Goal: Task Accomplishment & Management: Complete application form

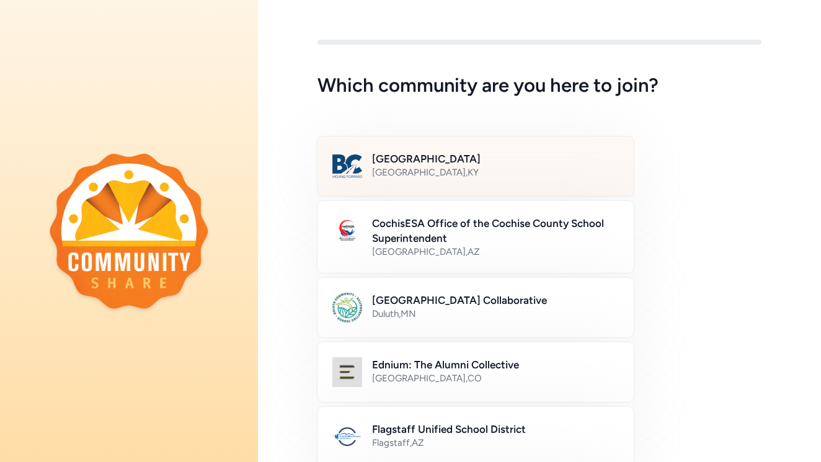
click at [429, 163] on h2 "[GEOGRAPHIC_DATA]" at bounding box center [495, 158] width 247 height 15
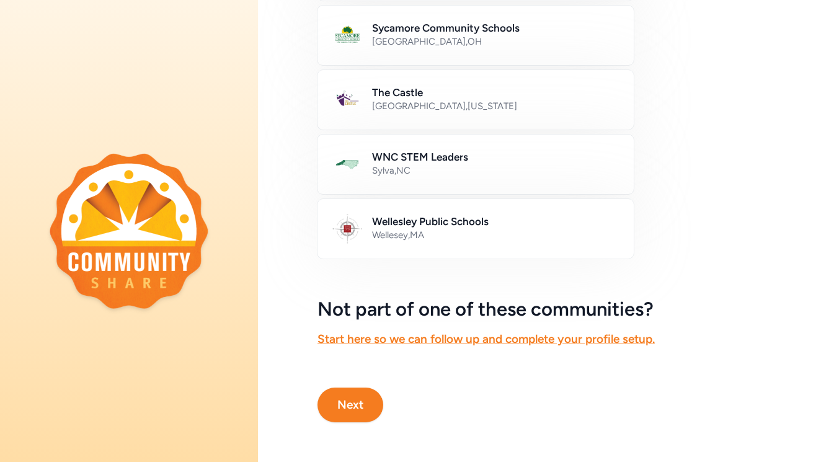
scroll to position [723, 0]
click at [356, 395] on button "Next" at bounding box center [350, 404] width 66 height 35
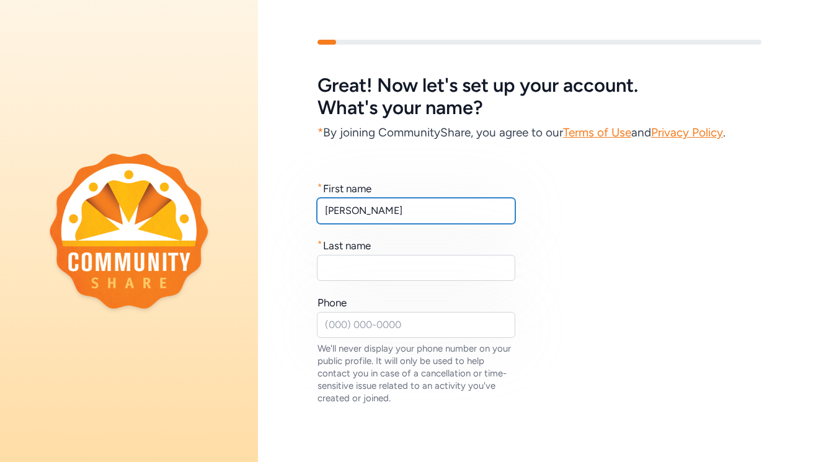
type input "[PERSON_NAME]"
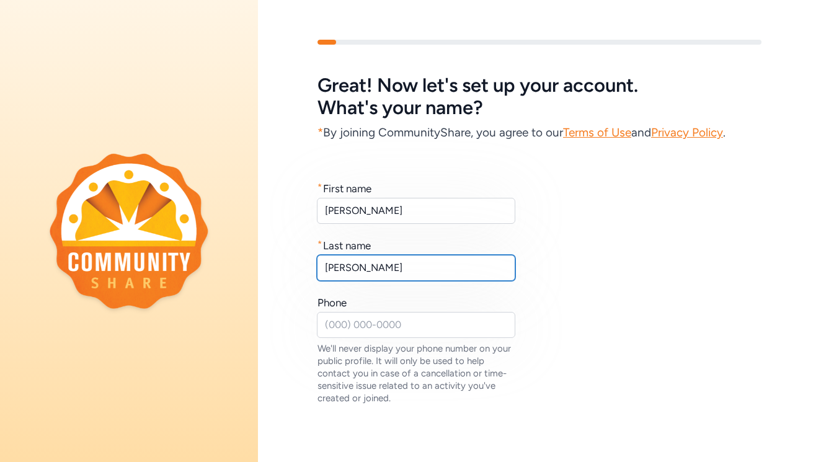
type input "[PERSON_NAME]"
click at [633, 323] on div "* First name [PERSON_NAME] * Last name [PERSON_NAME] Phone We'll never display …" at bounding box center [539, 292] width 444 height 223
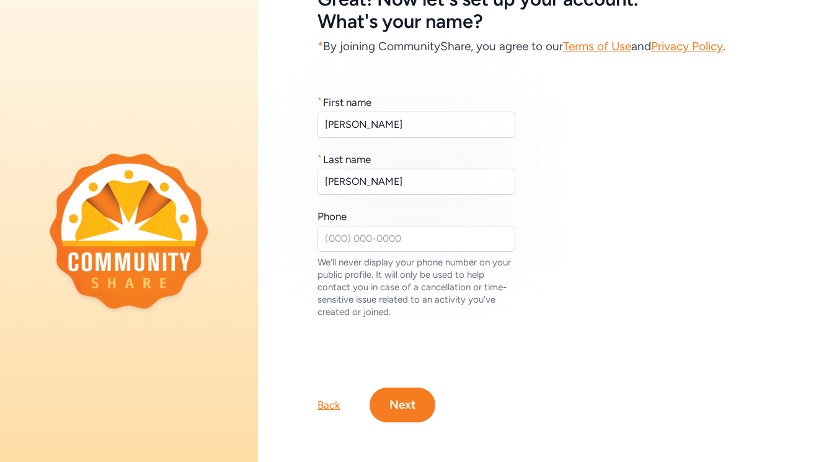
scroll to position [86, 0]
click at [404, 407] on button "Next" at bounding box center [402, 404] width 66 height 35
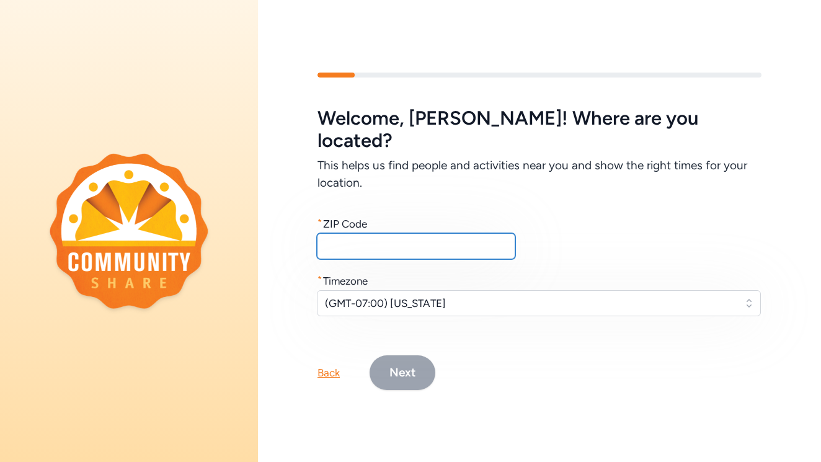
click at [477, 236] on input "text" at bounding box center [416, 246] width 198 height 26
type input "40229"
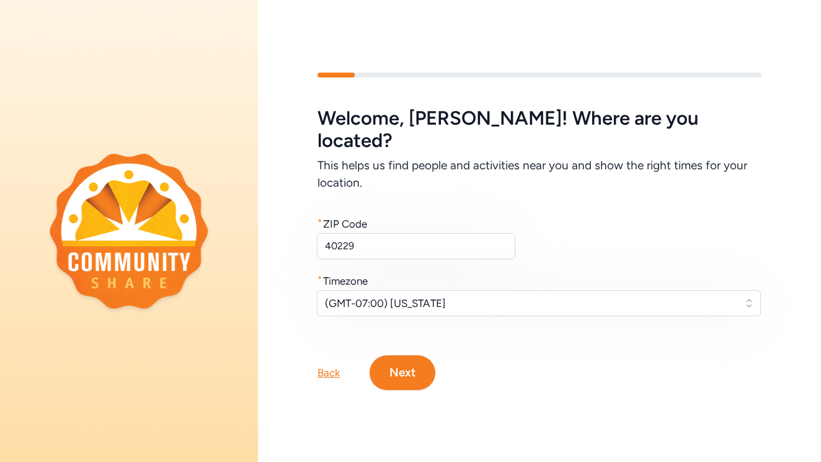
click at [443, 296] on span "(GMT-07:00) [US_STATE]" at bounding box center [530, 303] width 410 height 15
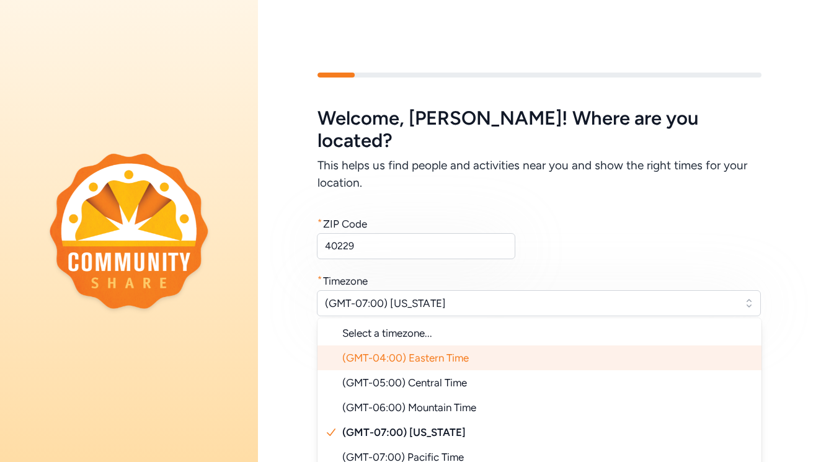
click at [435, 351] on span "(GMT-04:00) Eastern Time" at bounding box center [405, 357] width 126 height 12
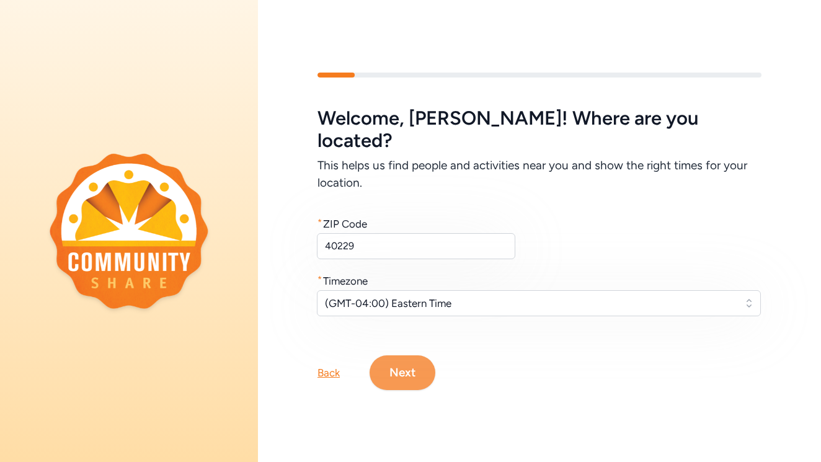
click at [405, 363] on button "Next" at bounding box center [402, 372] width 66 height 35
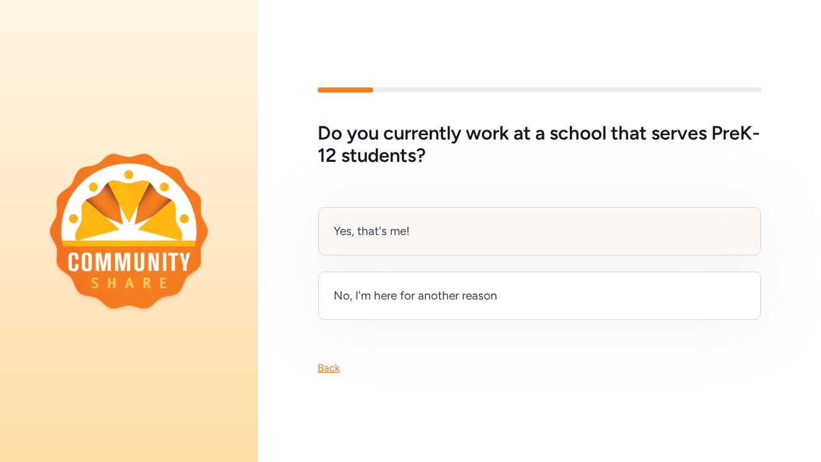
click at [410, 234] on div "Yes, that's me!" at bounding box center [539, 231] width 443 height 48
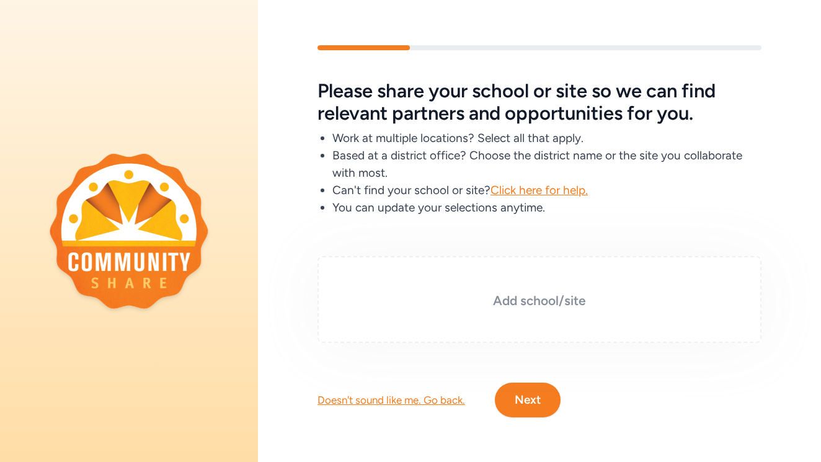
click at [513, 297] on h3 "Add school/site" at bounding box center [539, 300] width 382 height 17
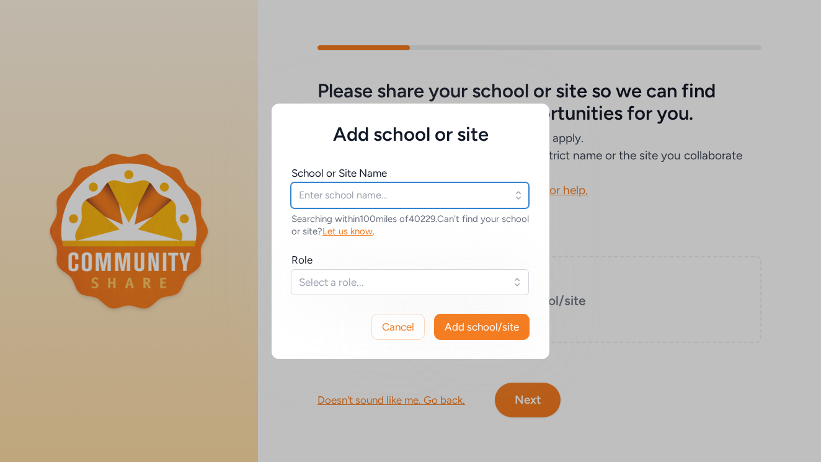
click at [363, 195] on input "text" at bounding box center [410, 195] width 238 height 26
type input "[GEOGRAPHIC_DATA]"
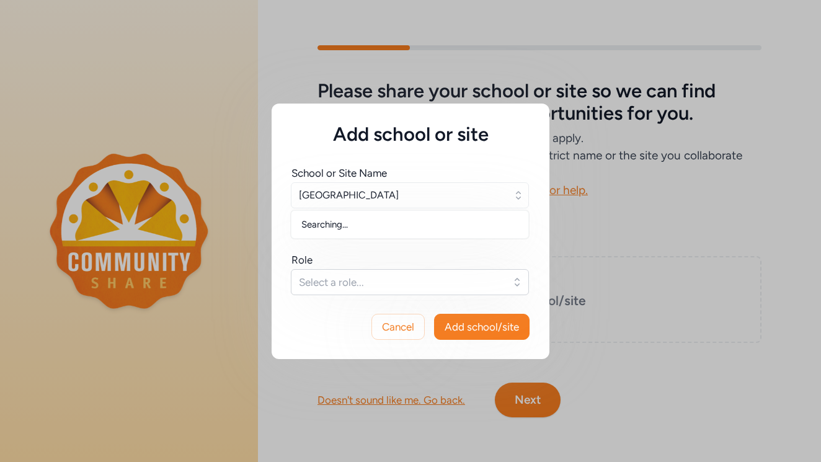
click at [363, 285] on span "Select a role..." at bounding box center [401, 282] width 205 height 15
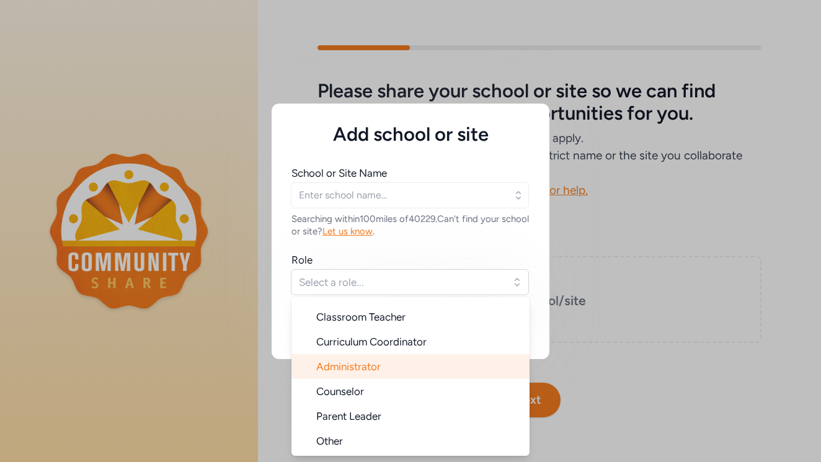
scroll to position [20, 0]
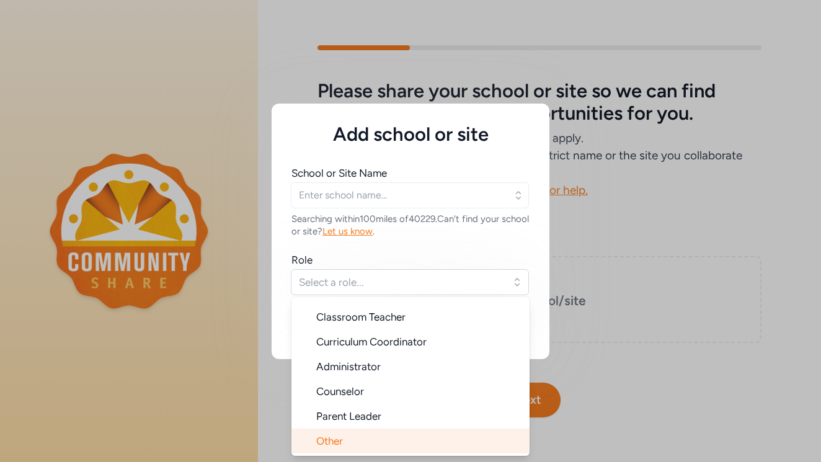
click at [341, 436] on span "Other" at bounding box center [329, 441] width 27 height 12
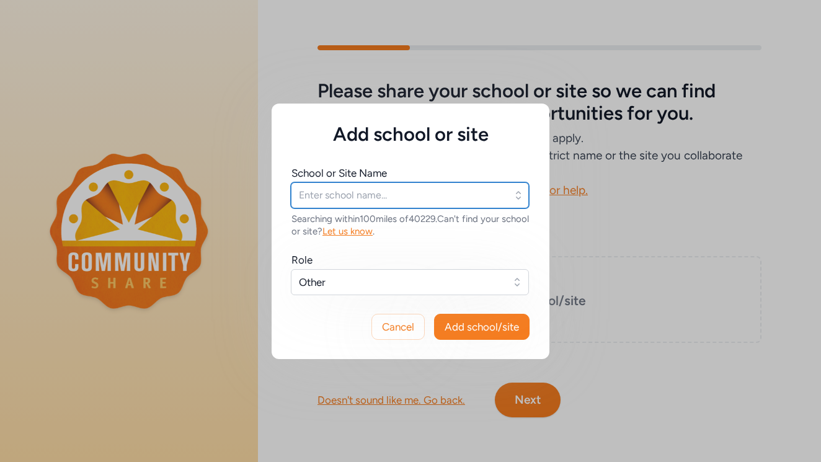
click at [449, 196] on input "text" at bounding box center [410, 195] width 238 height 26
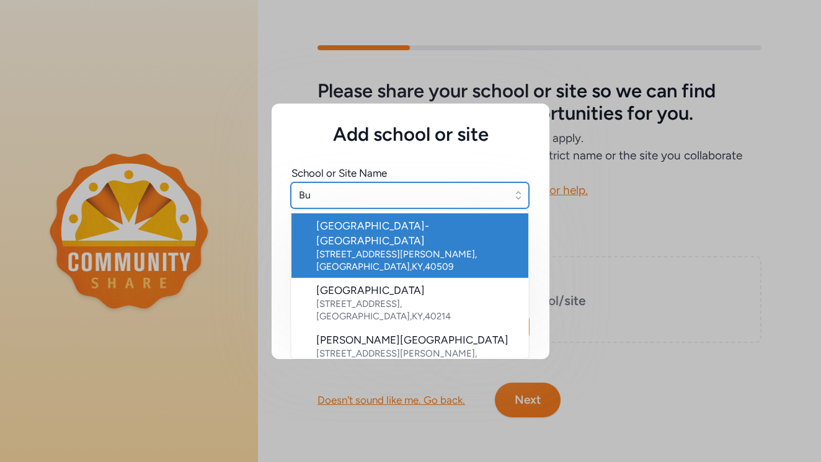
type input "B"
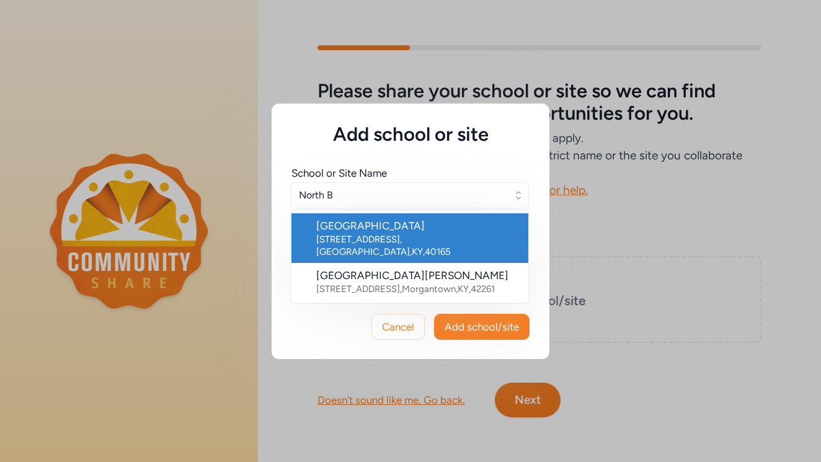
click at [369, 234] on div "[STREET_ADDRESS]" at bounding box center [417, 245] width 202 height 25
type input "[GEOGRAPHIC_DATA]"
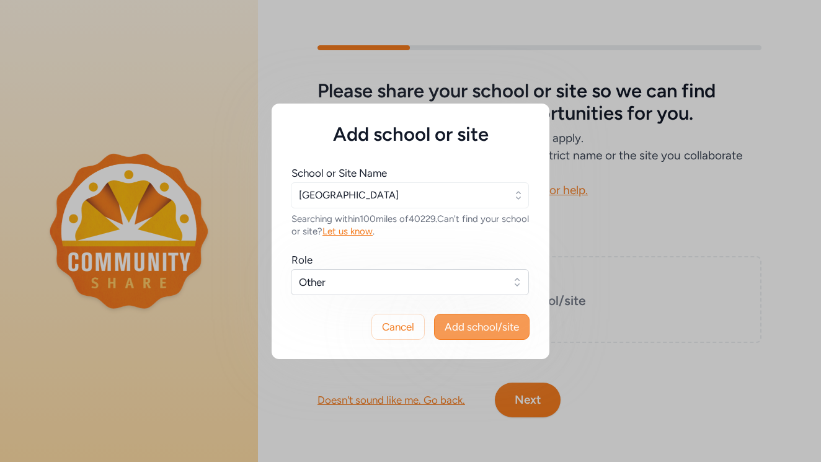
click at [462, 325] on span "Add school/site" at bounding box center [481, 326] width 74 height 15
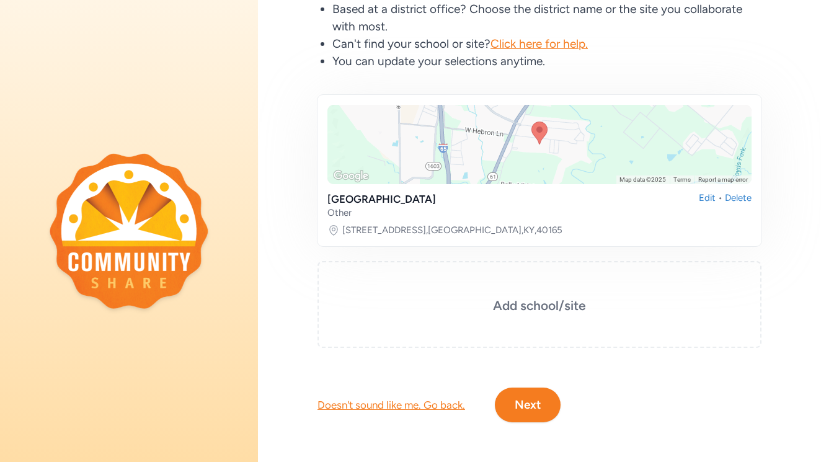
scroll to position [141, 0]
click at [541, 393] on button "Next" at bounding box center [528, 404] width 66 height 35
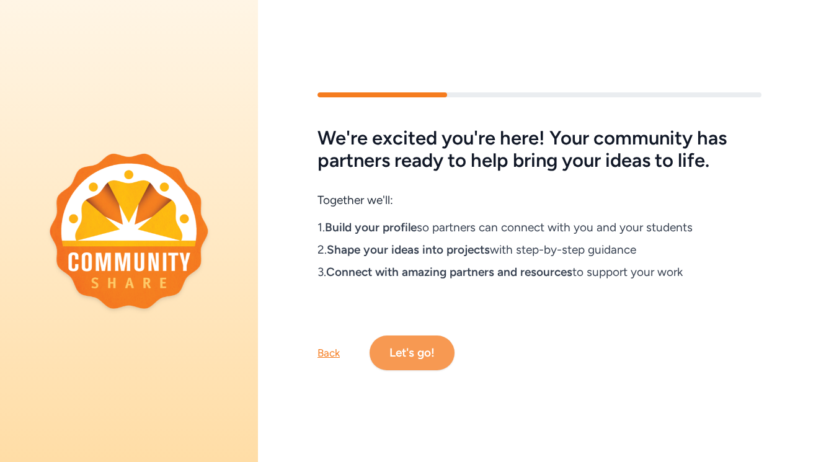
click at [425, 351] on button "Let's go!" at bounding box center [411, 352] width 85 height 35
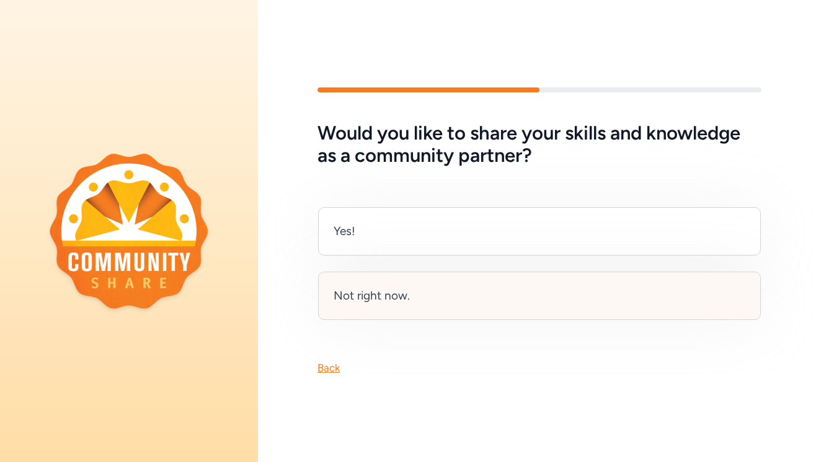
click at [359, 293] on div "Not right now." at bounding box center [371, 295] width 76 height 17
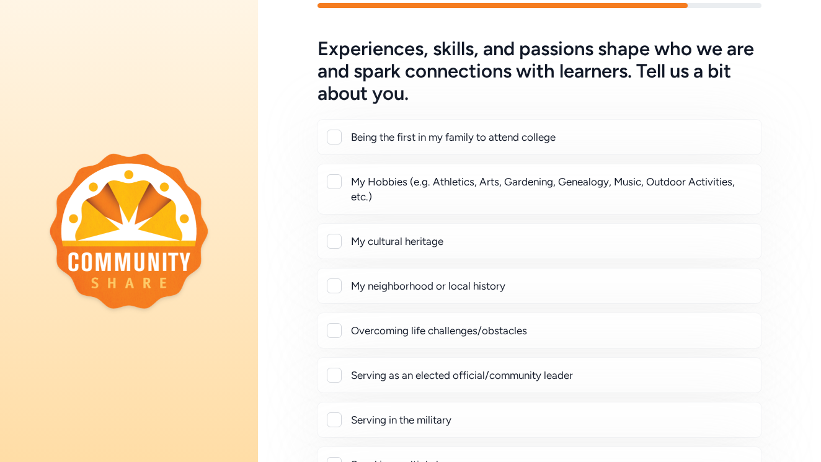
scroll to position [61, 0]
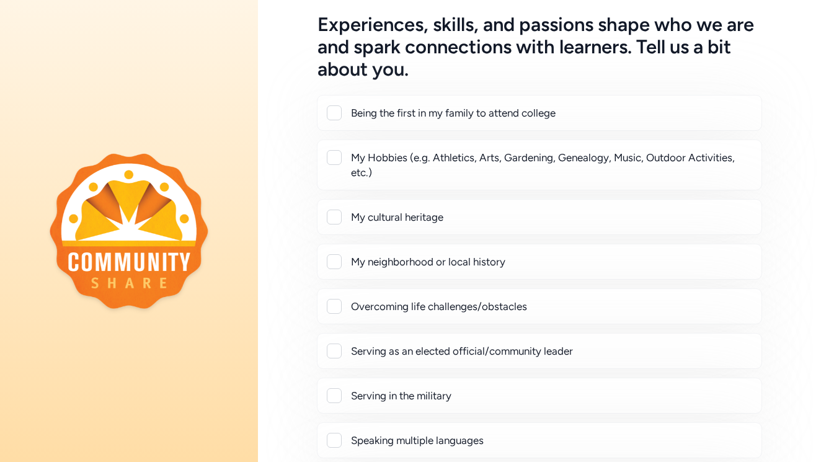
click at [337, 154] on div at bounding box center [334, 157] width 15 height 15
checkbox input "true"
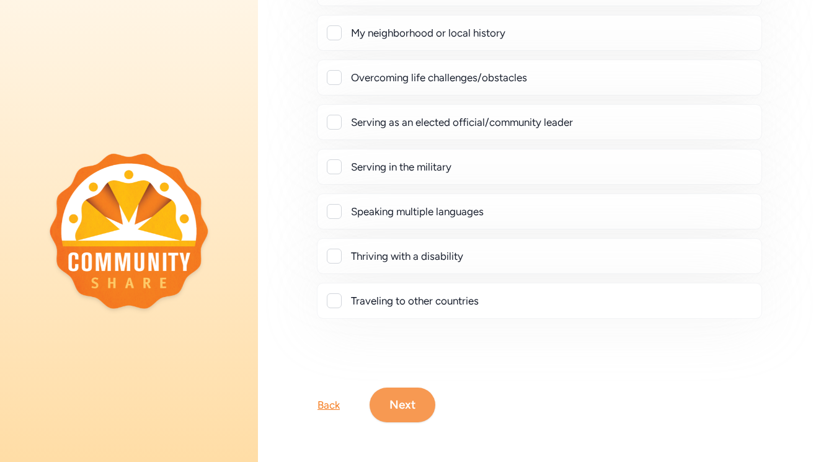
scroll to position [320, 0]
click at [410, 402] on button "Next" at bounding box center [402, 404] width 66 height 35
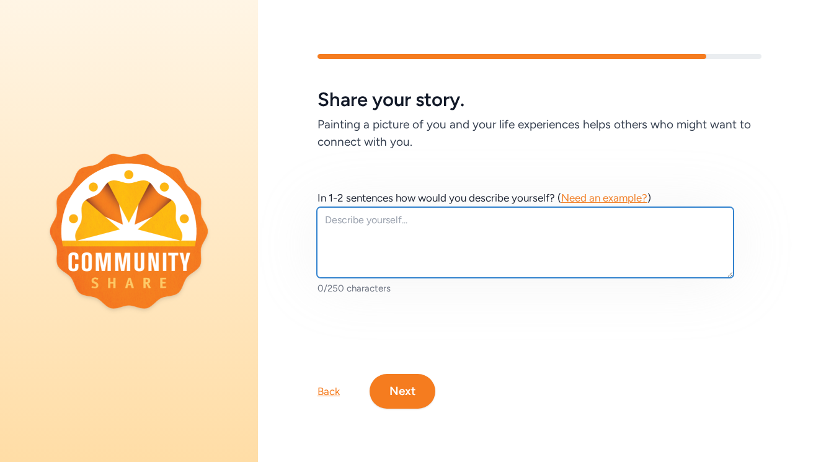
click at [365, 219] on textarea at bounding box center [525, 242] width 417 height 71
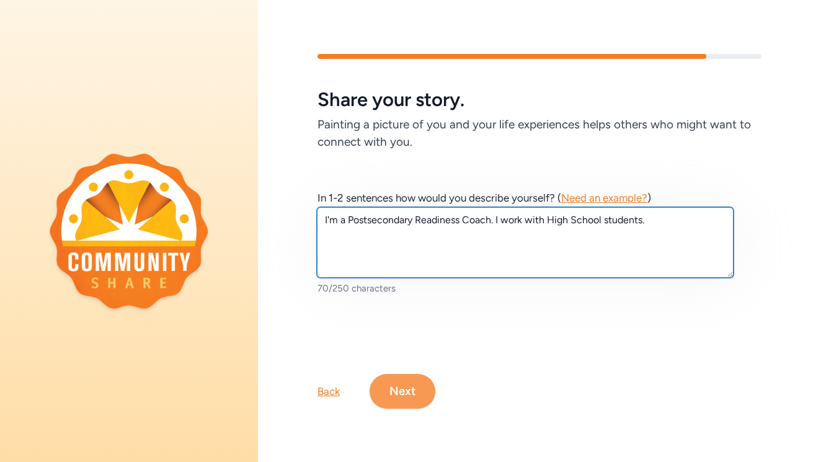
type textarea "I'm a Postsecondary Readiness Coach. I work with High School students."
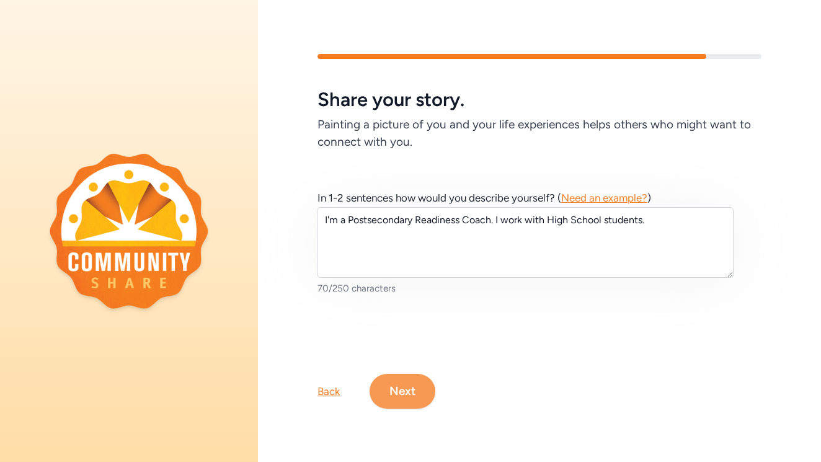
click at [406, 379] on button "Next" at bounding box center [402, 391] width 66 height 35
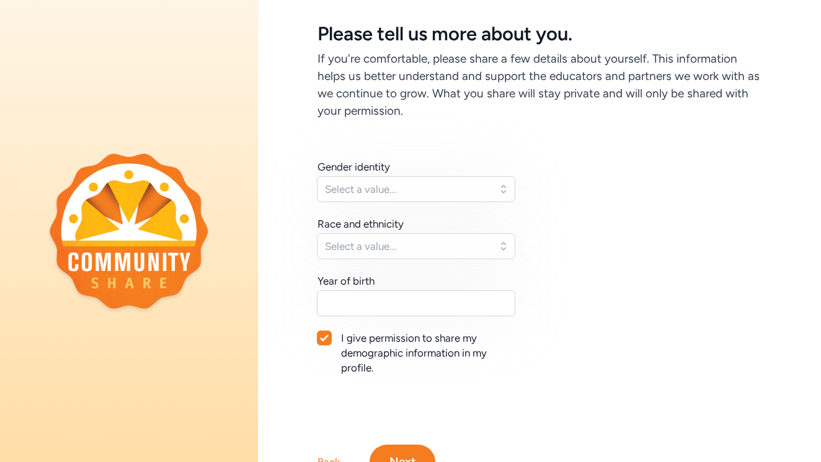
scroll to position [59, 0]
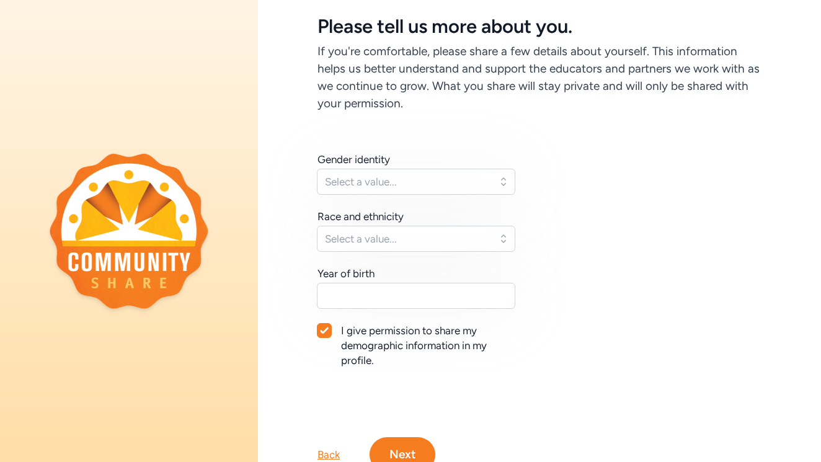
click at [499, 183] on button "Select a value..." at bounding box center [416, 182] width 198 height 26
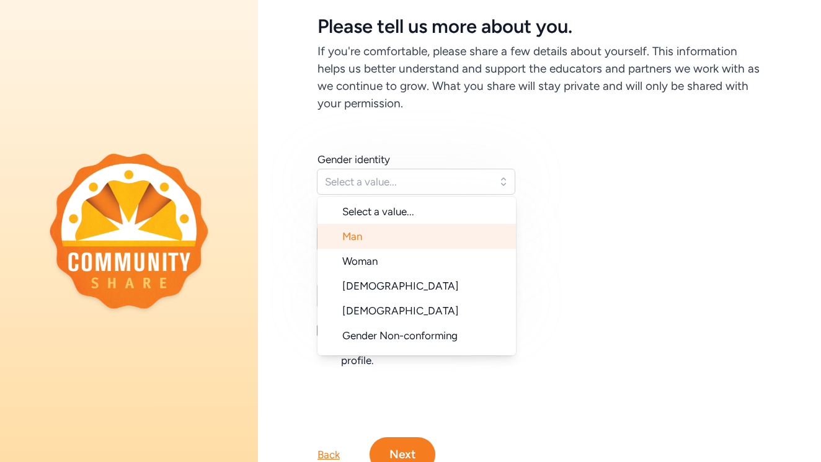
click at [473, 241] on li "Man" at bounding box center [416, 236] width 198 height 25
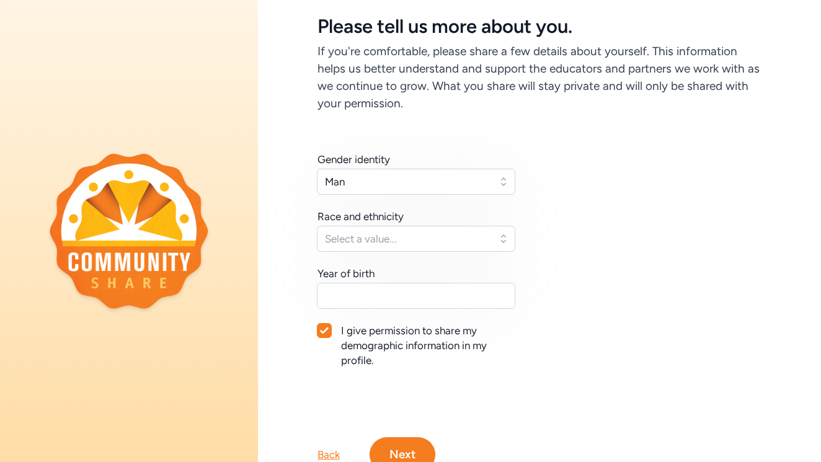
click at [454, 241] on span "Select a value..." at bounding box center [407, 238] width 165 height 15
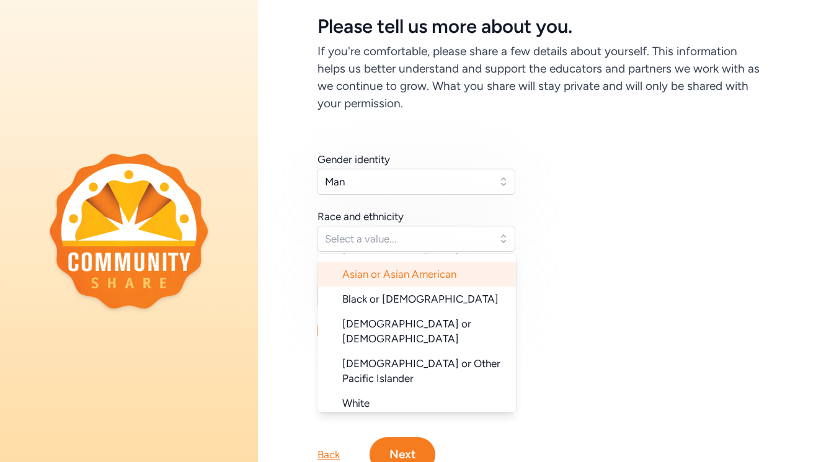
scroll to position [96, 0]
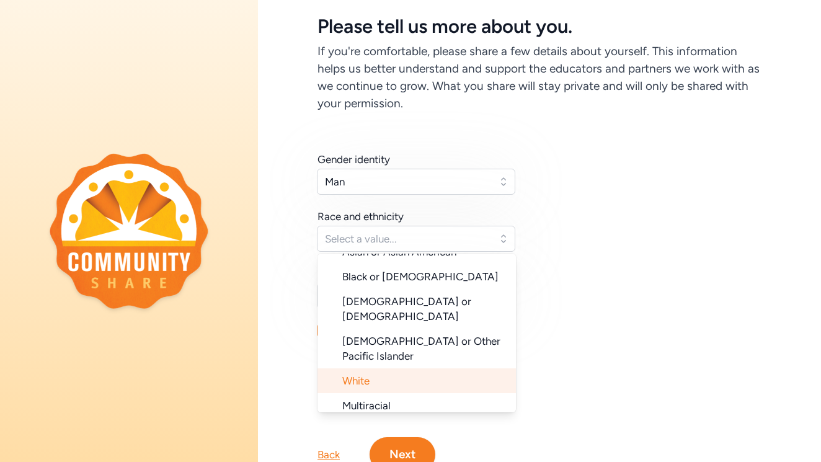
click at [434, 368] on li "White" at bounding box center [416, 380] width 198 height 25
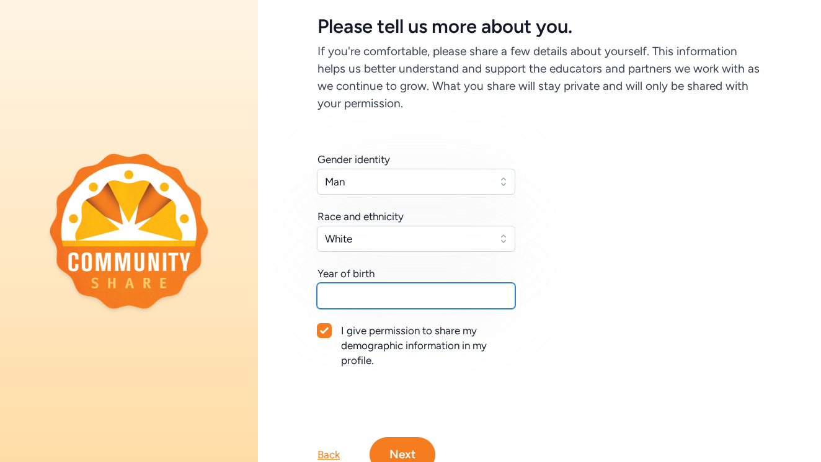
click at [464, 297] on input "text" at bounding box center [416, 296] width 198 height 26
type input "1971"
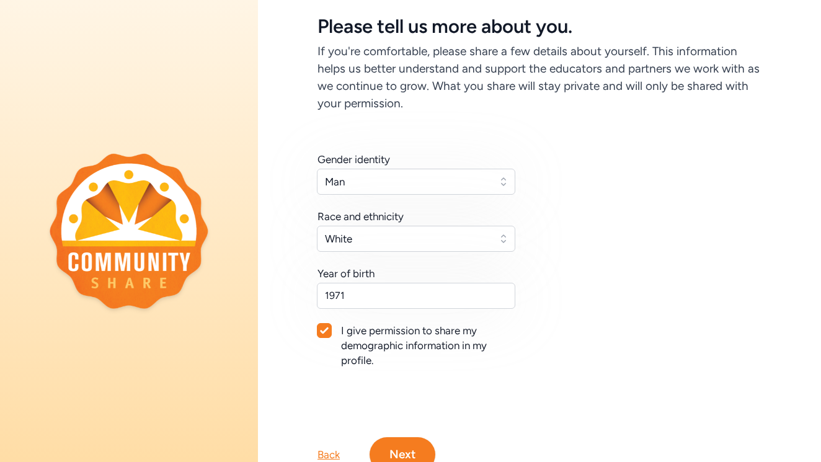
click at [644, 307] on div "Gender identity Man Race and ethnicity [DEMOGRAPHIC_DATA] Year of birth [DEMOGR…" at bounding box center [539, 274] width 444 height 245
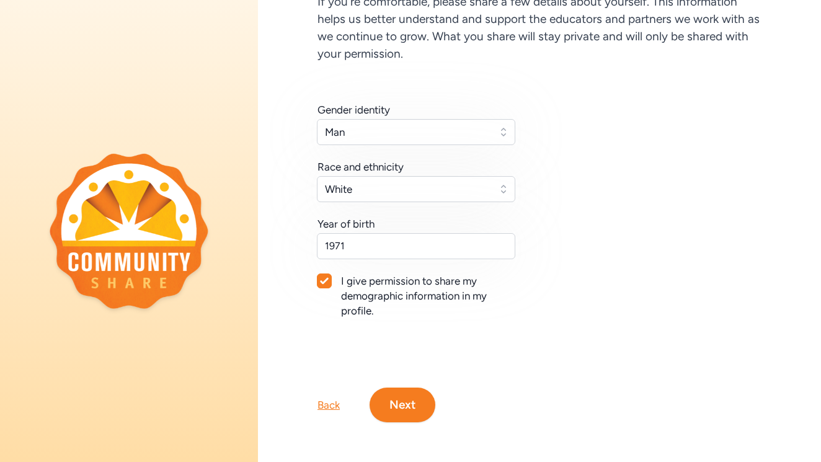
scroll to position [108, 0]
click at [415, 397] on button "Next" at bounding box center [402, 404] width 66 height 35
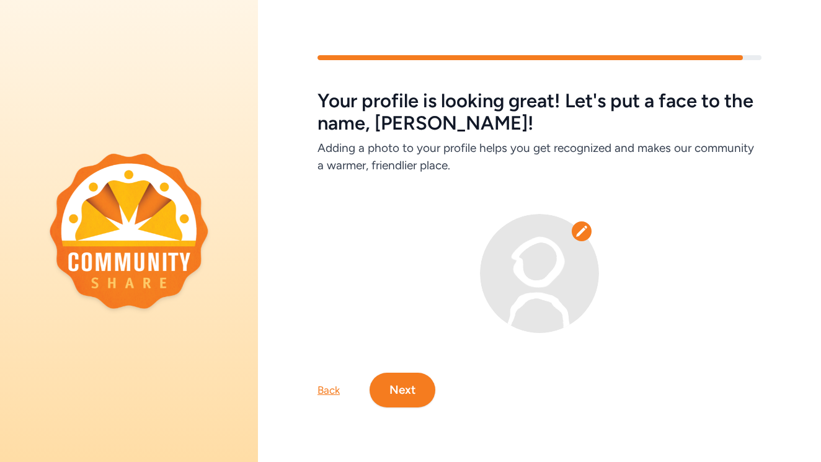
click at [581, 231] on icon at bounding box center [581, 231] width 11 height 11
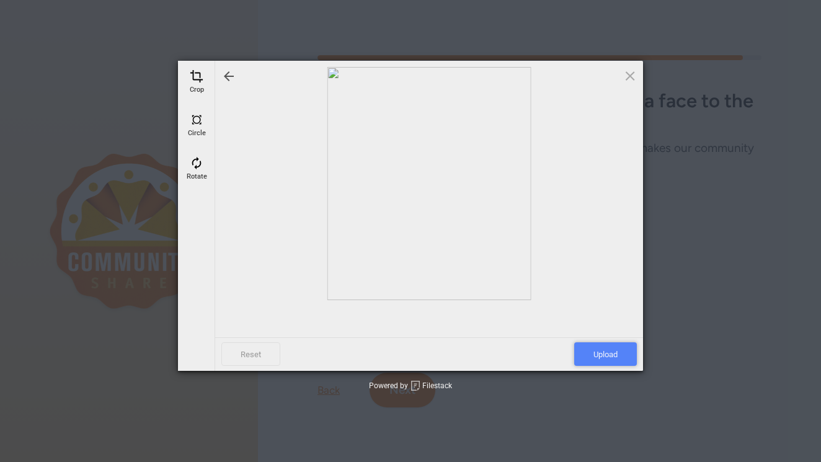
click at [597, 353] on span "Upload" at bounding box center [605, 354] width 63 height 24
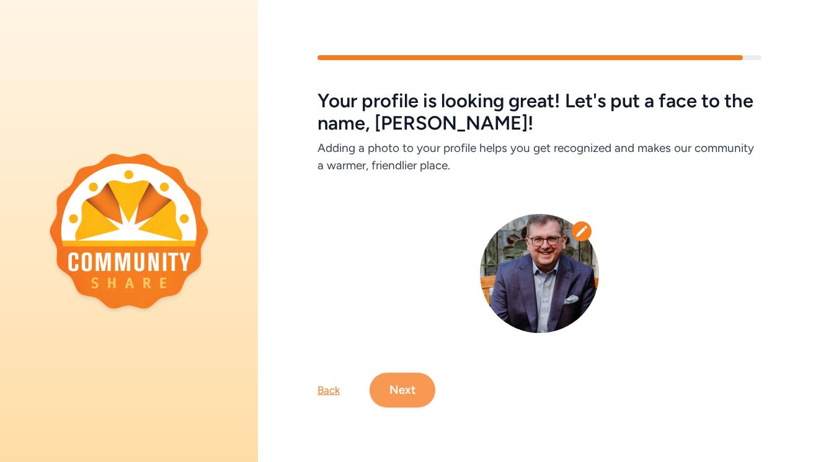
click at [412, 381] on button "Next" at bounding box center [402, 390] width 66 height 35
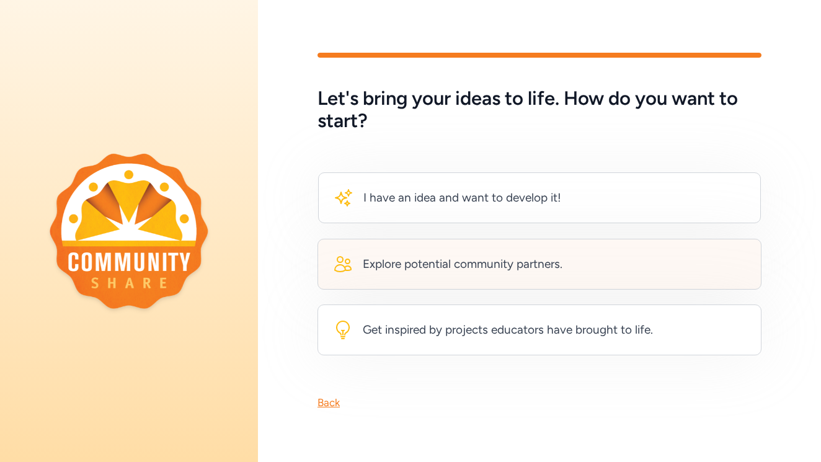
click at [494, 260] on div "Explore potential community partners." at bounding box center [463, 263] width 200 height 17
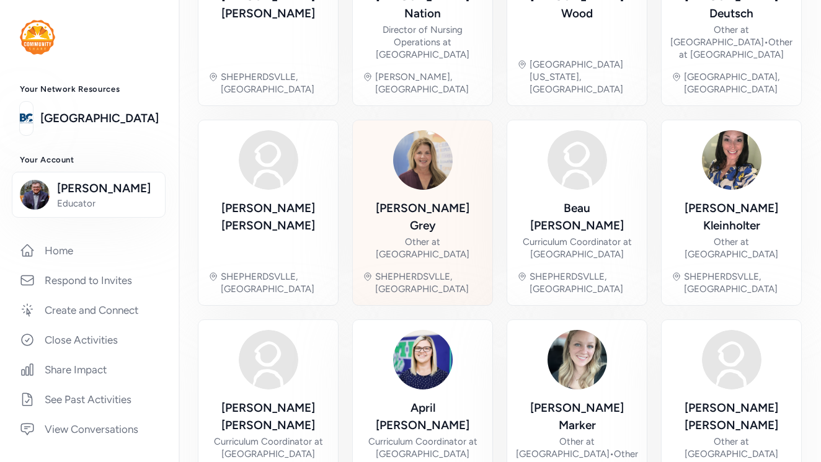
scroll to position [454, 0]
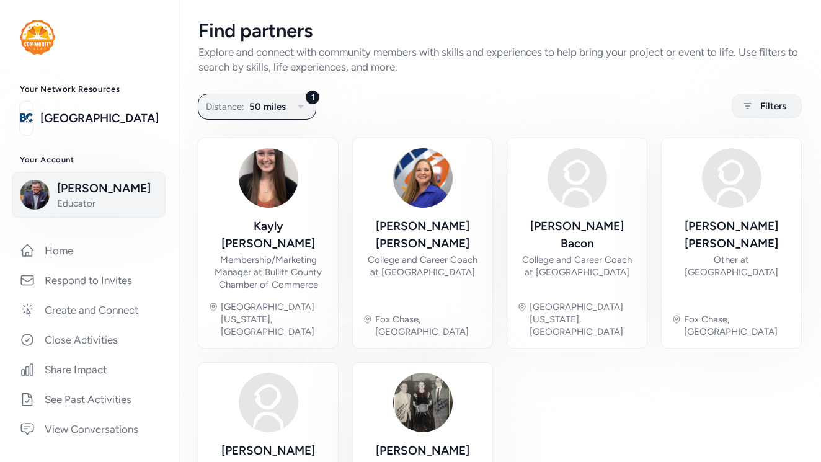
click at [105, 191] on span "[PERSON_NAME]" at bounding box center [107, 188] width 100 height 17
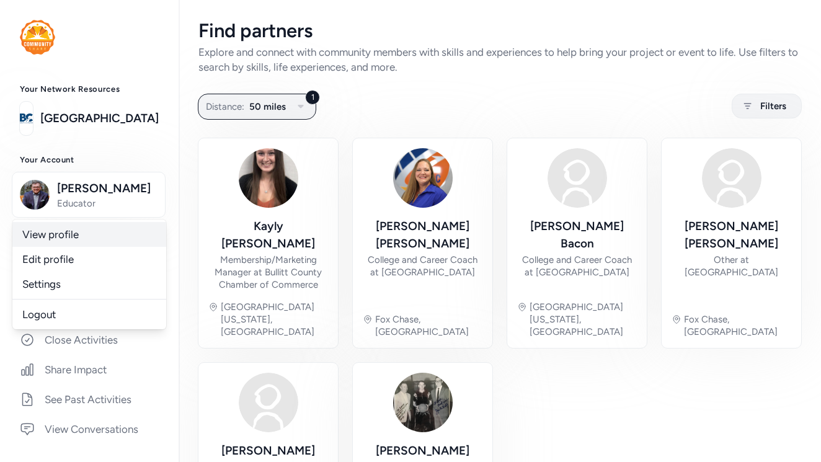
click at [64, 235] on link "View profile" at bounding box center [89, 234] width 154 height 25
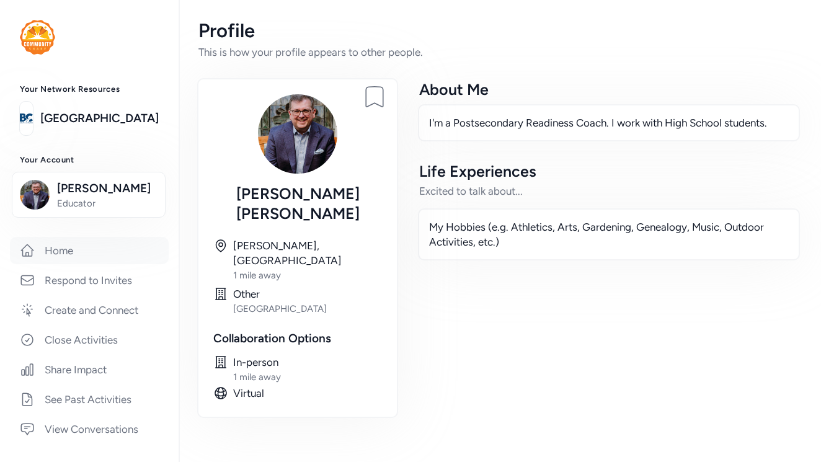
click at [66, 250] on link "Home" at bounding box center [89, 250] width 159 height 27
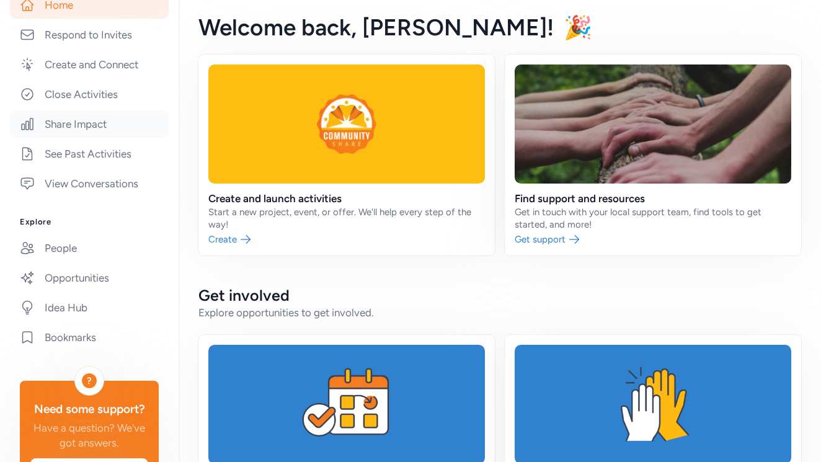
scroll to position [266, 0]
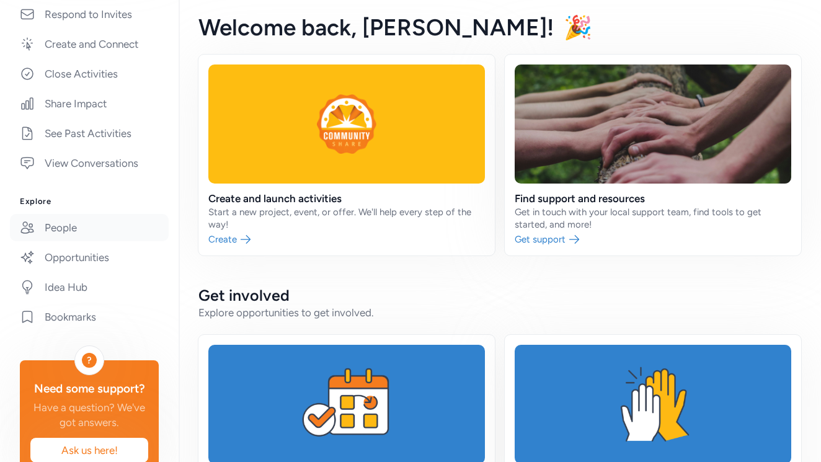
click at [66, 229] on link "People" at bounding box center [89, 227] width 159 height 27
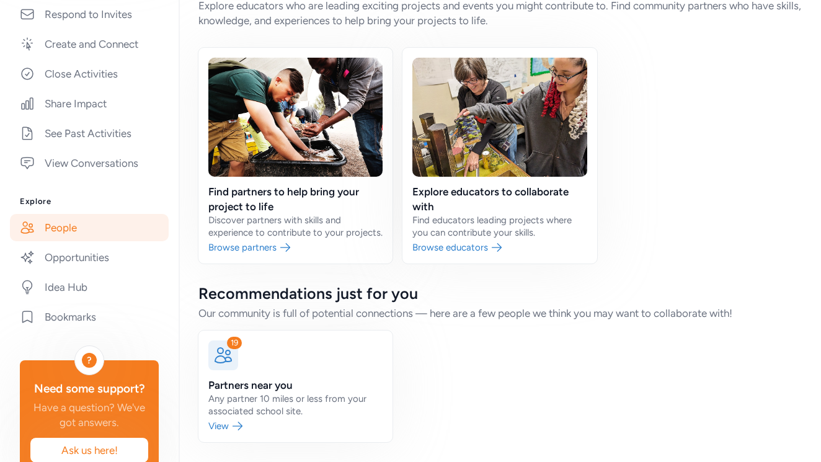
scroll to position [46, 0]
click at [227, 427] on link at bounding box center [295, 386] width 194 height 112
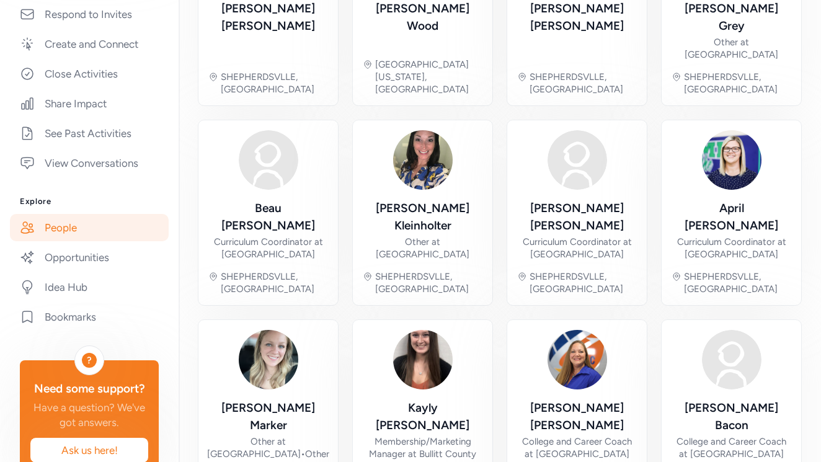
scroll to position [441, 0]
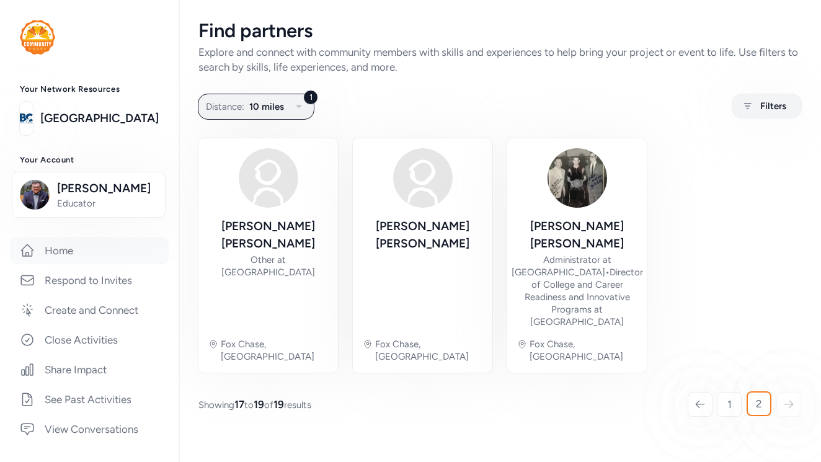
click at [61, 248] on link "Home" at bounding box center [89, 250] width 159 height 27
